Goal: Navigation & Orientation: Find specific page/section

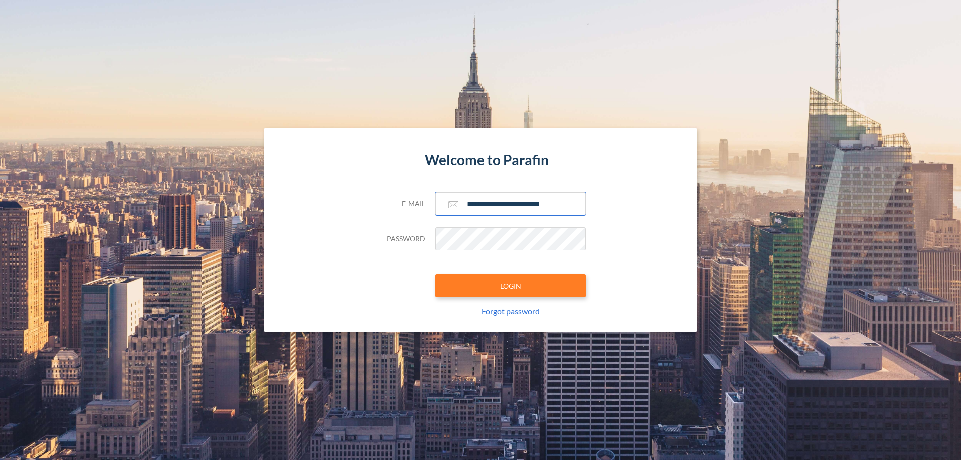
type input "**********"
click at [510, 286] on button "LOGIN" at bounding box center [510, 285] width 150 height 23
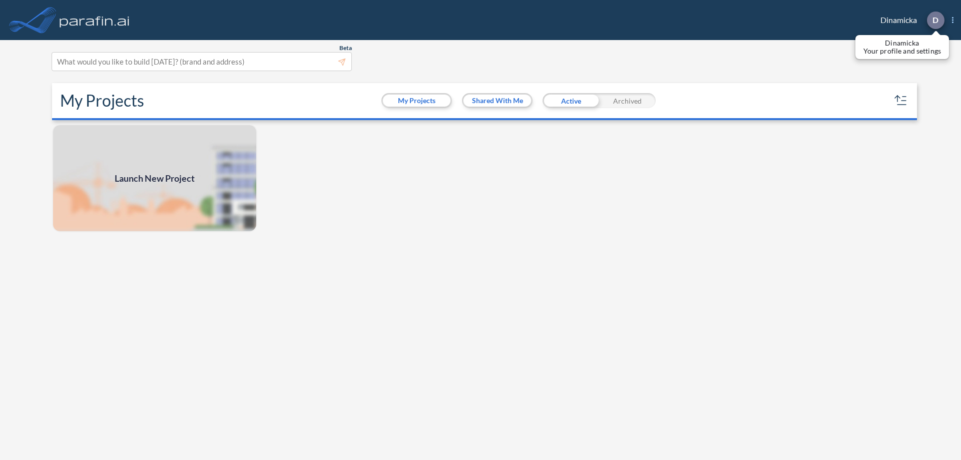
click at [935, 20] on p "D" at bounding box center [935, 20] width 6 height 9
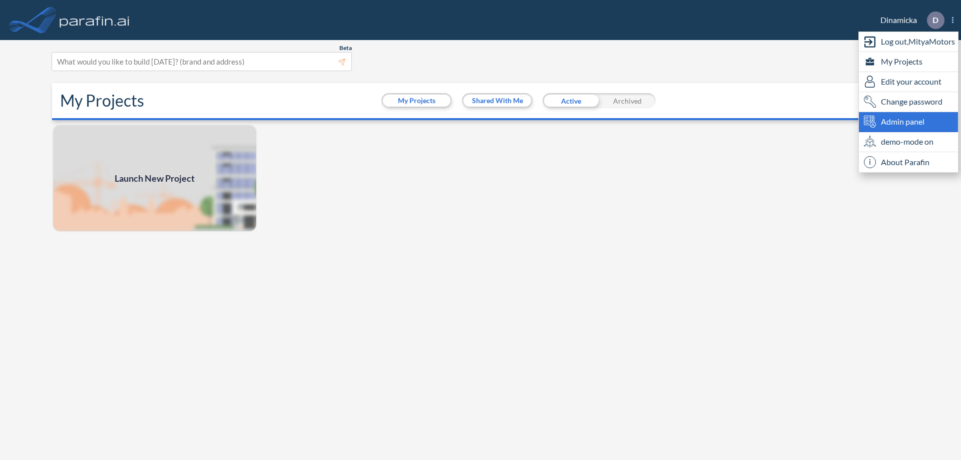
click at [908, 122] on span "Admin panel" at bounding box center [903, 122] width 44 height 12
